Goal: Ask a question: Seek information or help from site administrators or community

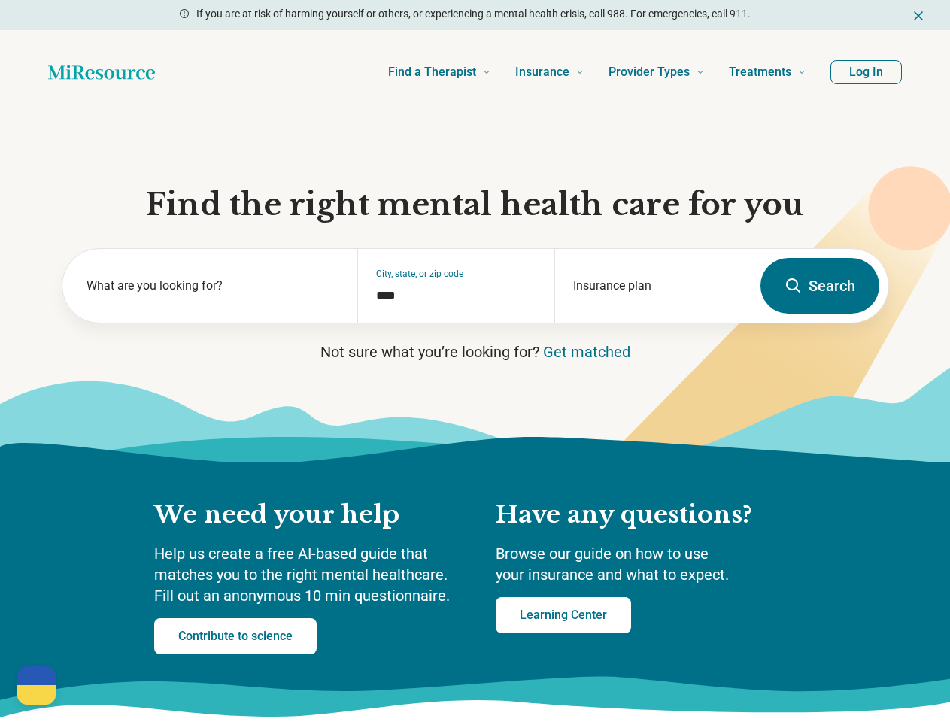
click at [919, 15] on icon "Dismiss" at bounding box center [919, 16] width 8 height 8
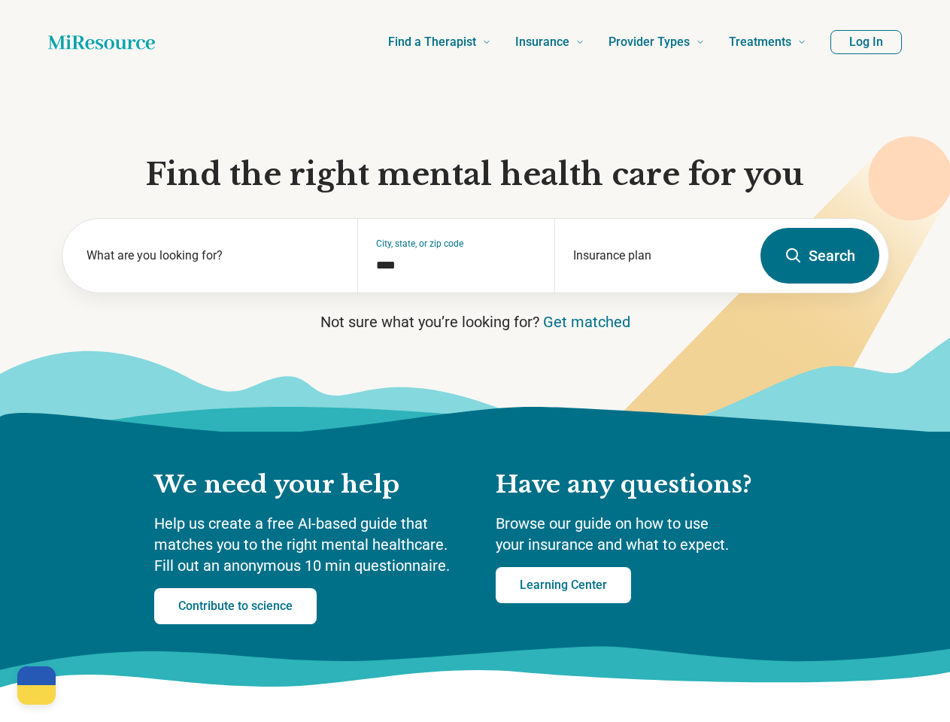
click at [866, 72] on div "Find a Therapist Mental Health Conditions [MEDICAL_DATA] Anxiety [MEDICAL_DATA]…" at bounding box center [475, 42] width 950 height 84
click at [210, 292] on div "What are you looking for?" at bounding box center [210, 256] width 296 height 74
click at [456, 292] on div "City, state, or zip code ****" at bounding box center [455, 256] width 197 height 74
click at [653, 292] on div "Insurance plan" at bounding box center [652, 256] width 197 height 74
click at [36, 685] on div at bounding box center [36, 695] width 38 height 20
